Goal: Entertainment & Leisure: Consume media (video, audio)

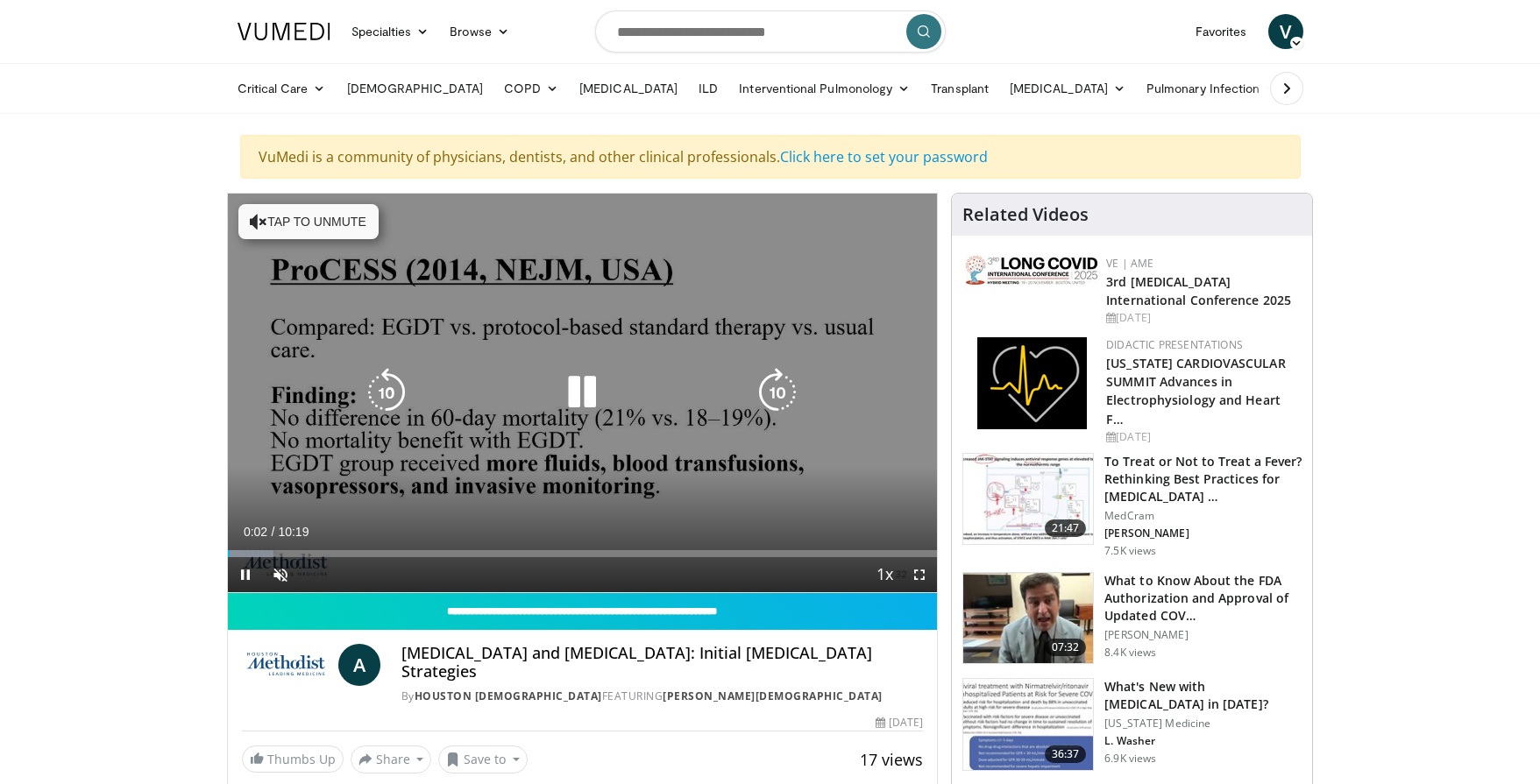
click at [286, 218] on button "Tap to unmute" at bounding box center [308, 221] width 140 height 35
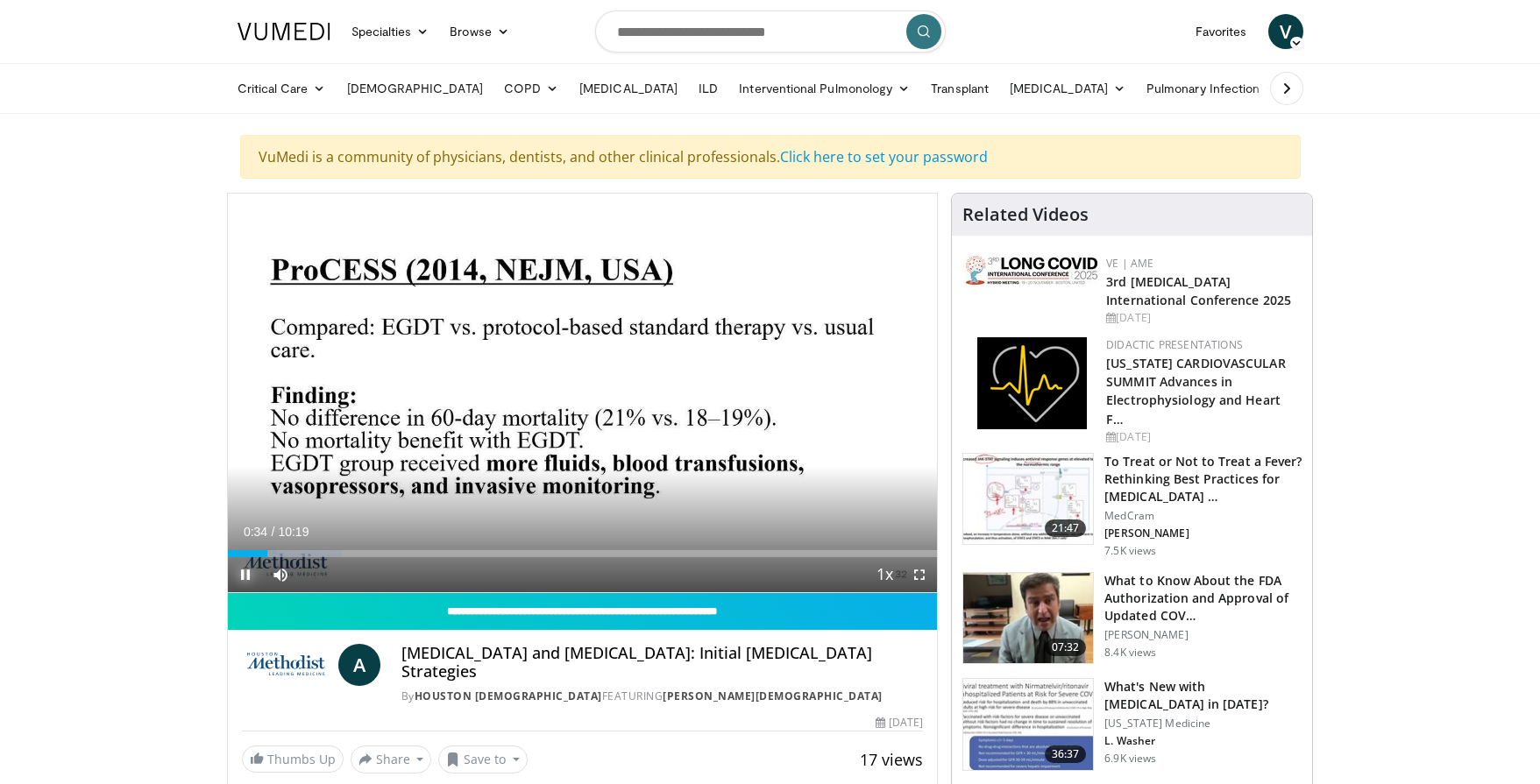
click at [241, 573] on span "Video Player" at bounding box center [245, 575] width 35 height 35
click at [248, 579] on span "Video Player" at bounding box center [245, 575] width 35 height 35
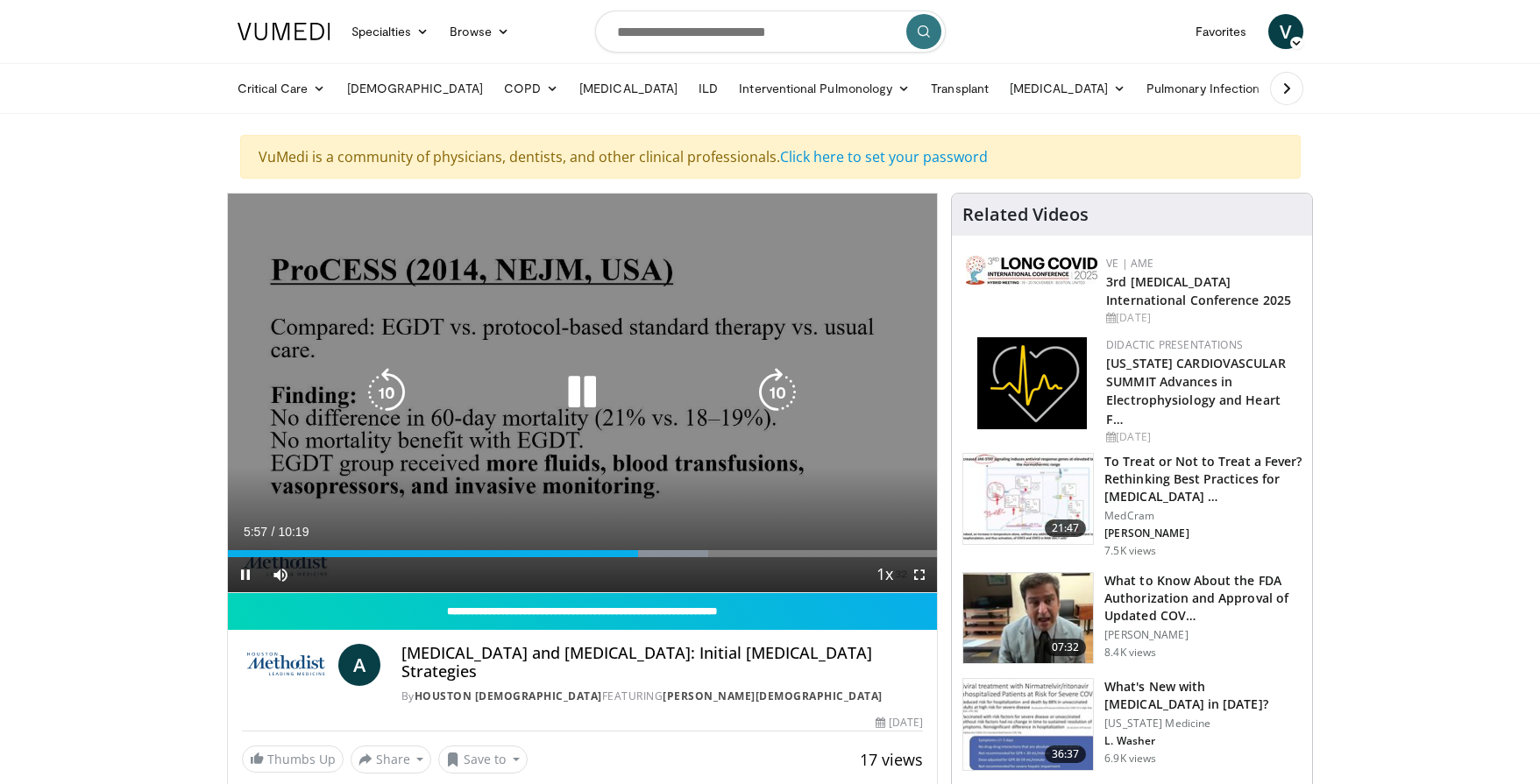
click at [575, 403] on icon "Video Player" at bounding box center [582, 392] width 49 height 49
click at [571, 398] on icon "Video Player" at bounding box center [582, 392] width 49 height 49
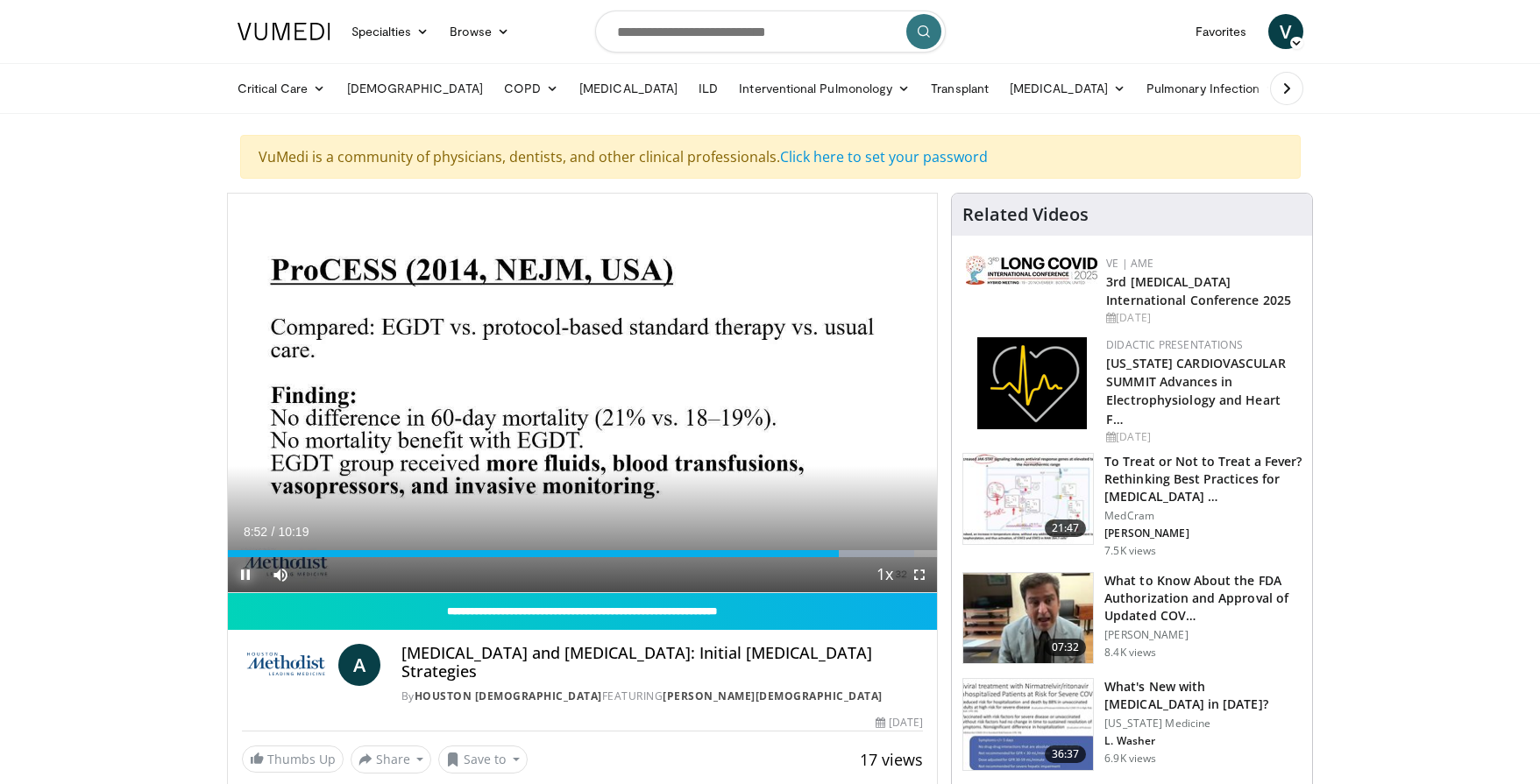
click at [249, 574] on span "Video Player" at bounding box center [245, 575] width 35 height 35
click at [921, 571] on span "Video Player" at bounding box center [920, 575] width 35 height 35
